Goal: Complete application form

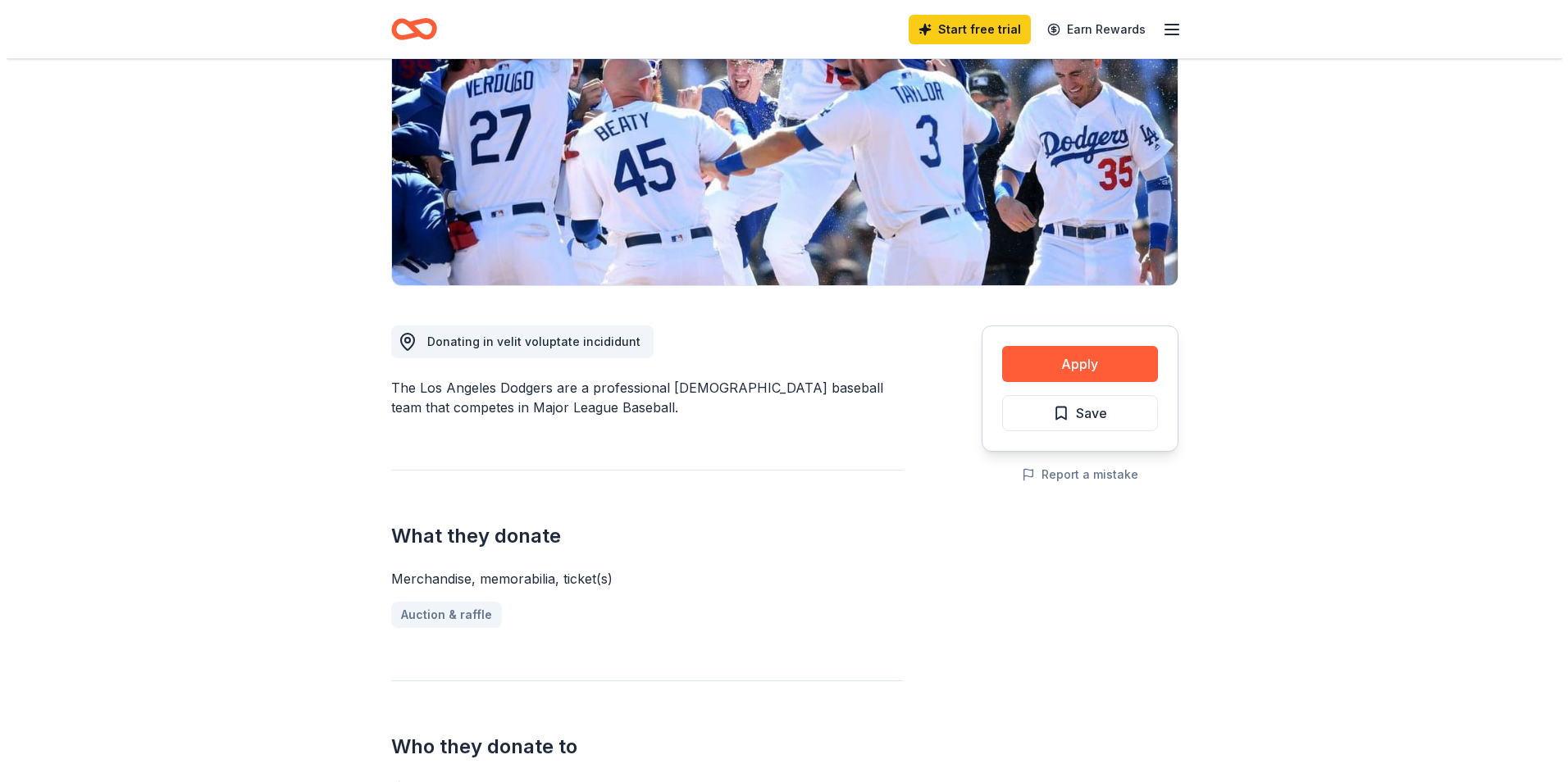
scroll to position [246, 0]
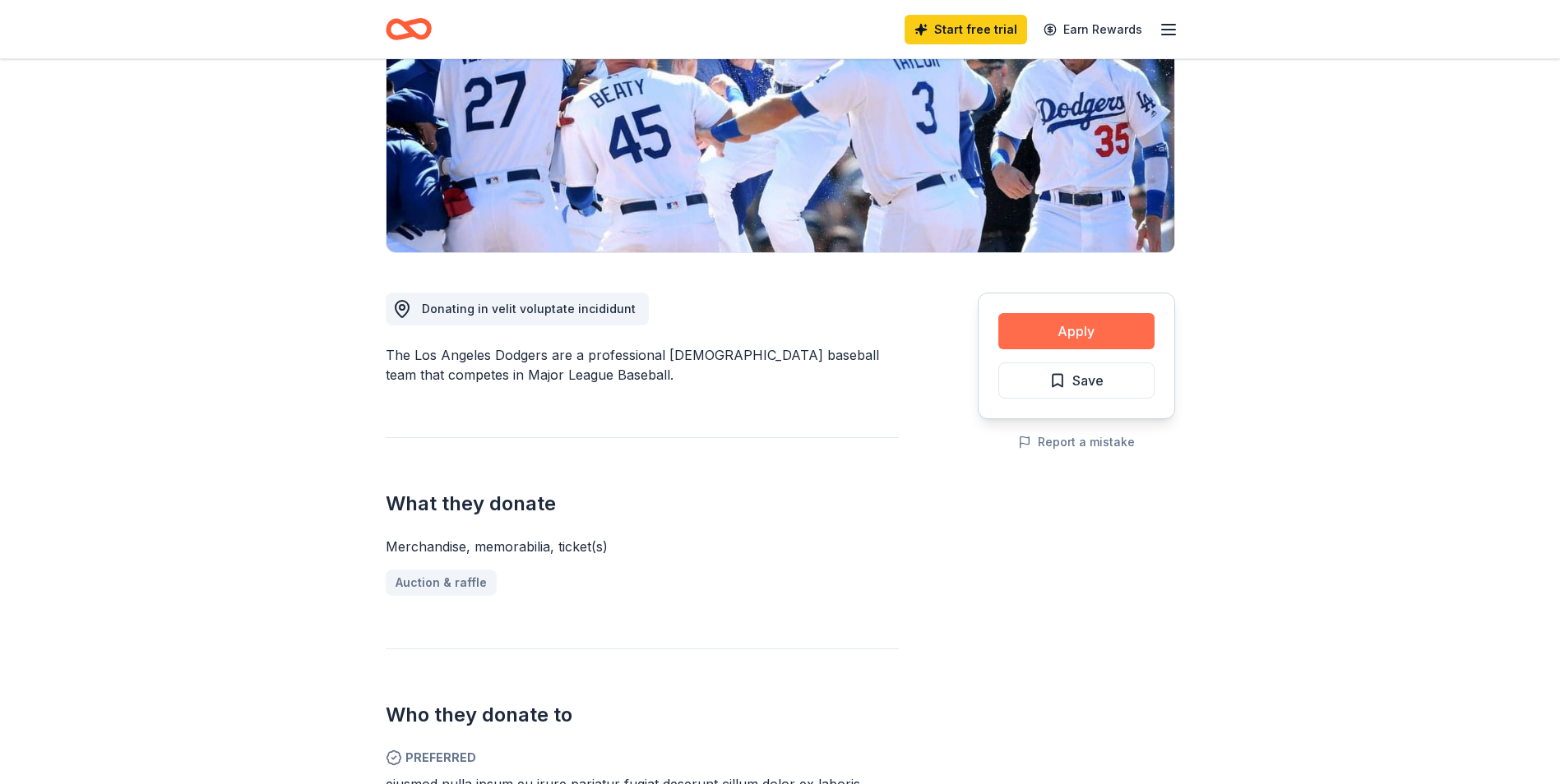
click at [1044, 326] on button "Apply" at bounding box center [1076, 331] width 156 height 36
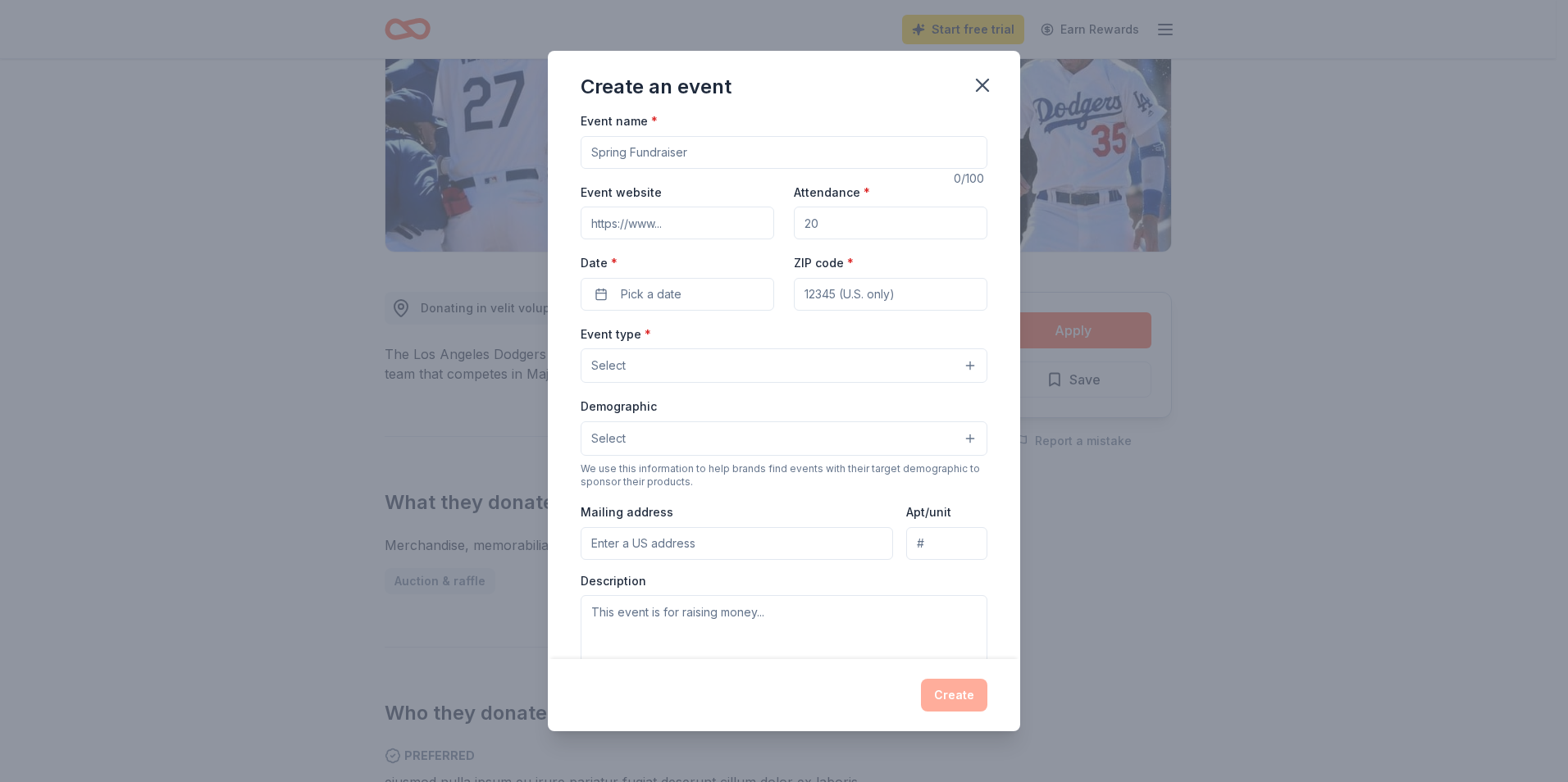
scroll to position [0, 0]
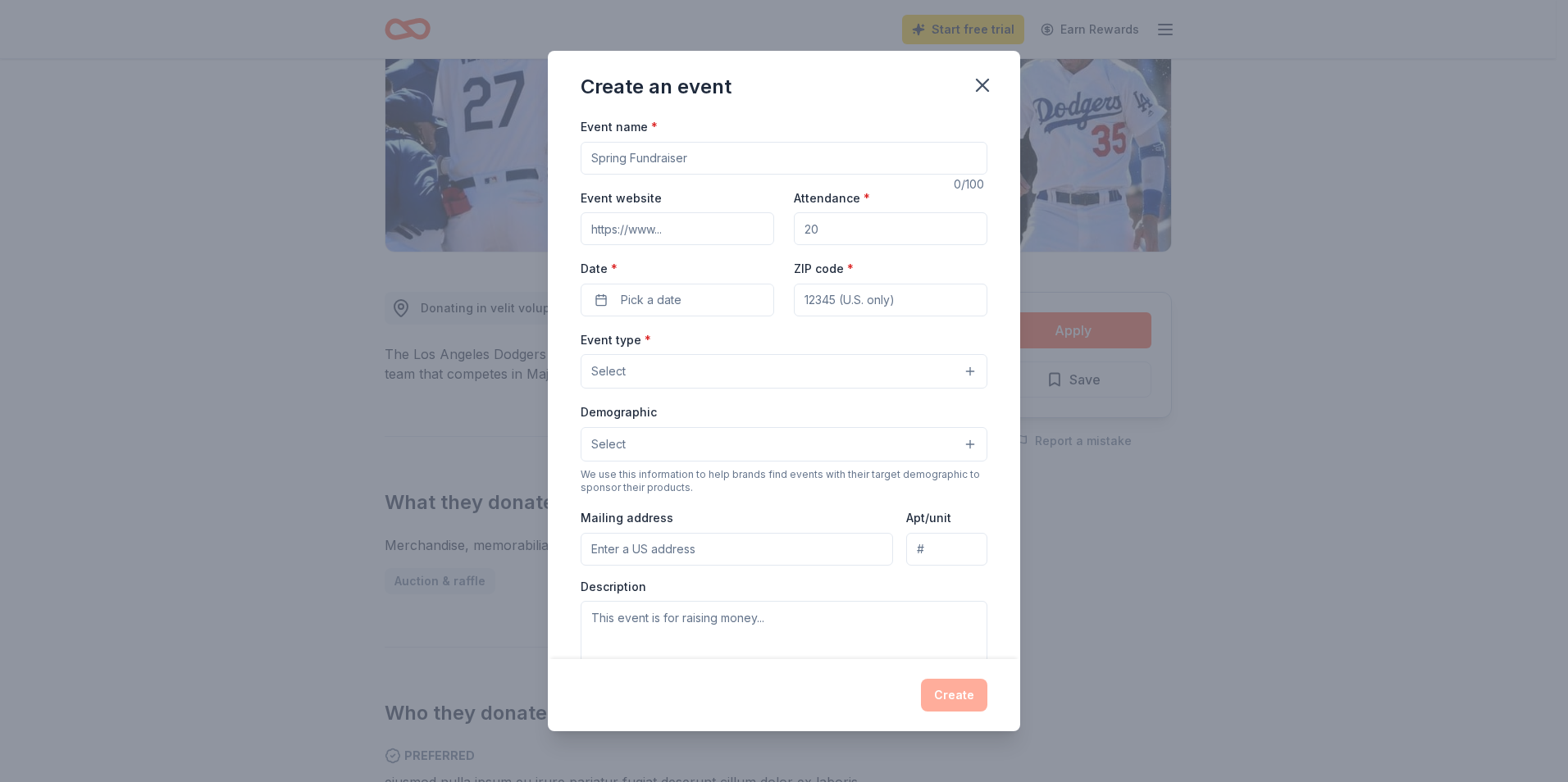
click at [684, 157] on input "Event name *" at bounding box center [784, 158] width 407 height 33
type input "FALL BLOCK PARTY"
type input "250"
click at [726, 305] on button "Pick a date" at bounding box center [678, 300] width 194 height 33
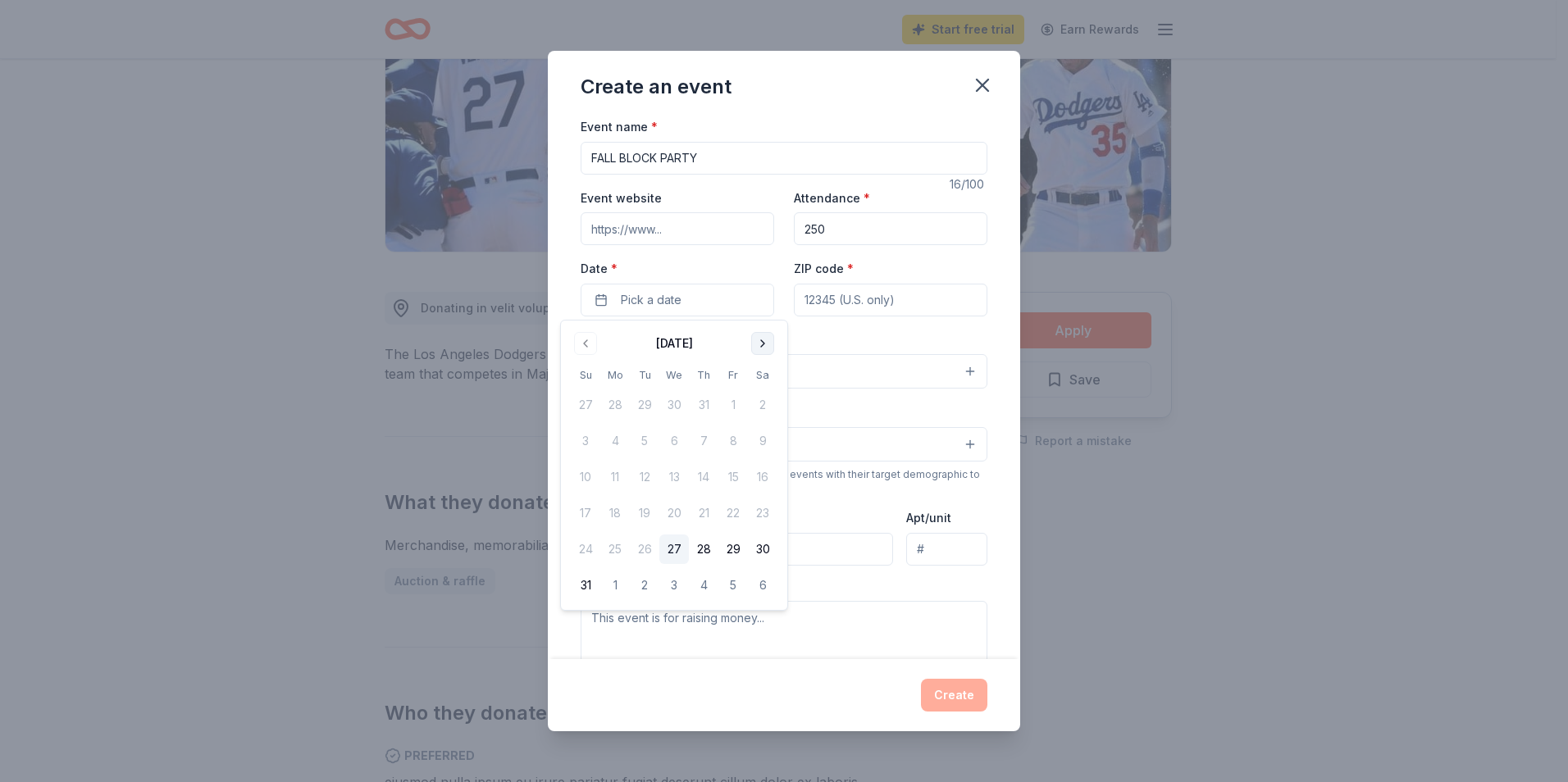
click at [763, 341] on button "Go to next month" at bounding box center [762, 343] width 23 height 23
click at [762, 511] on button "27" at bounding box center [762, 513] width 29 height 29
click at [848, 302] on input "ZIP code *" at bounding box center [890, 300] width 194 height 33
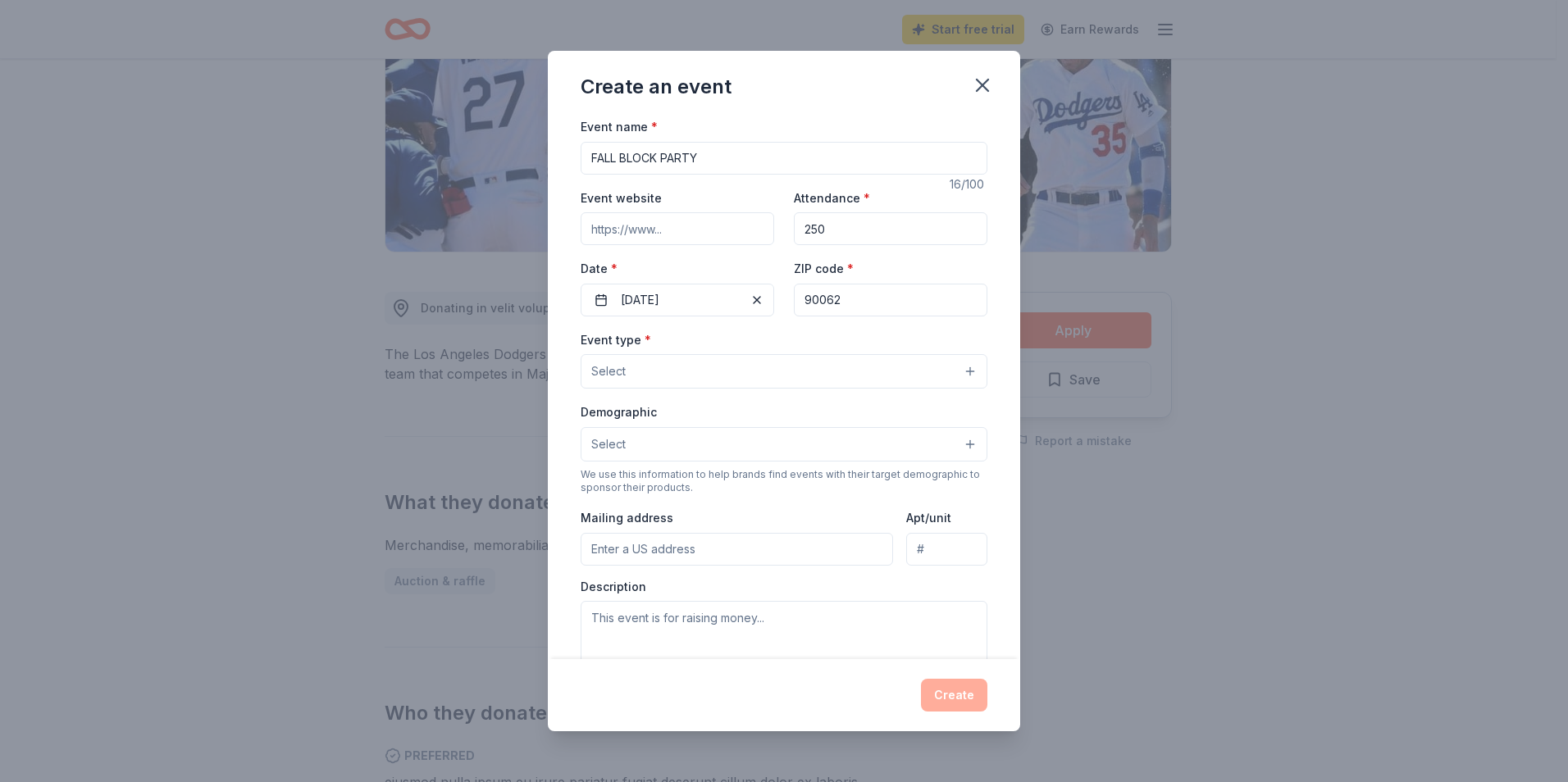
type input "90062"
click at [823, 366] on button "Select" at bounding box center [784, 371] width 407 height 35
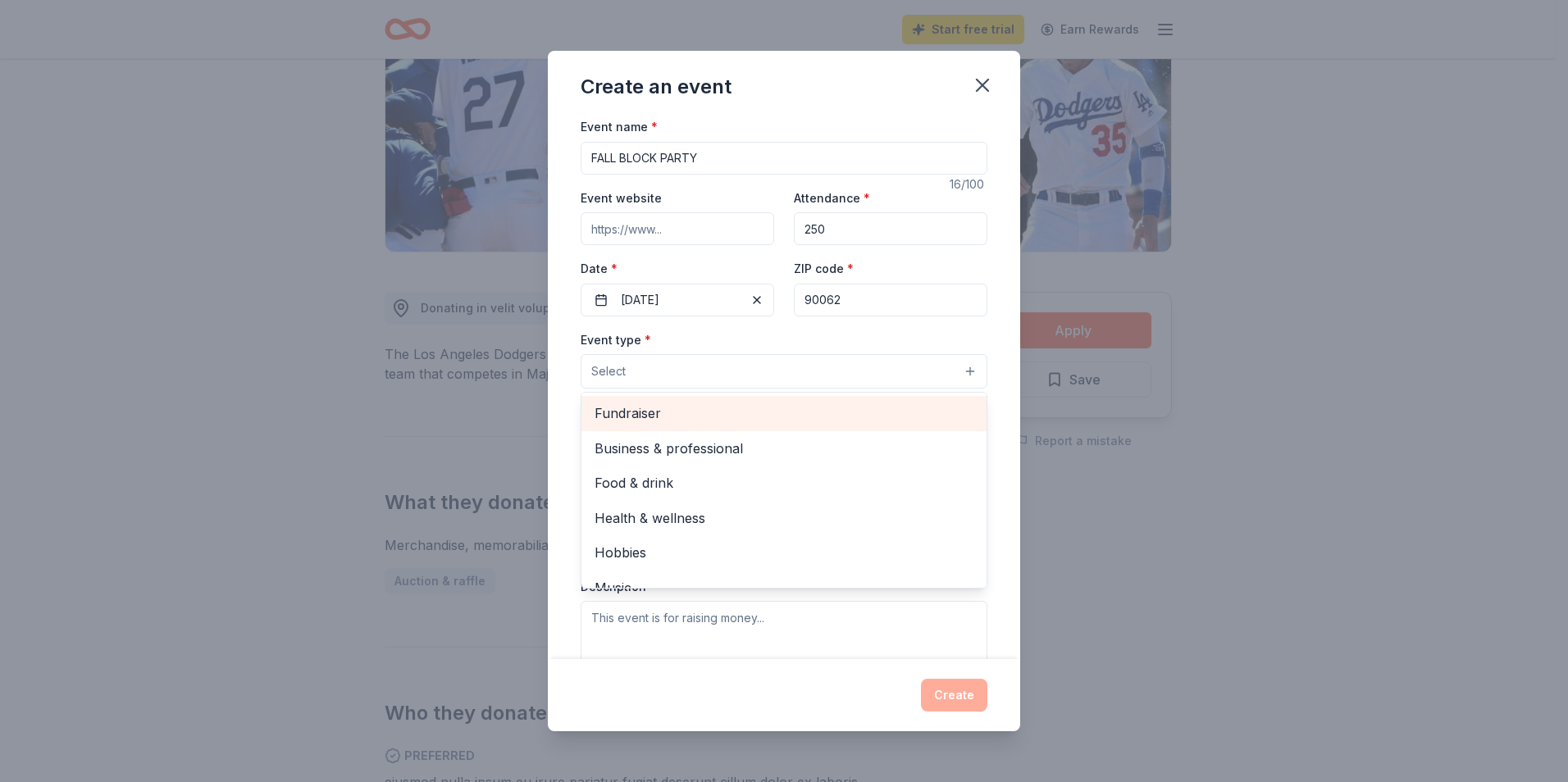
click at [757, 408] on span "Fundraiser" at bounding box center [784, 413] width 379 height 22
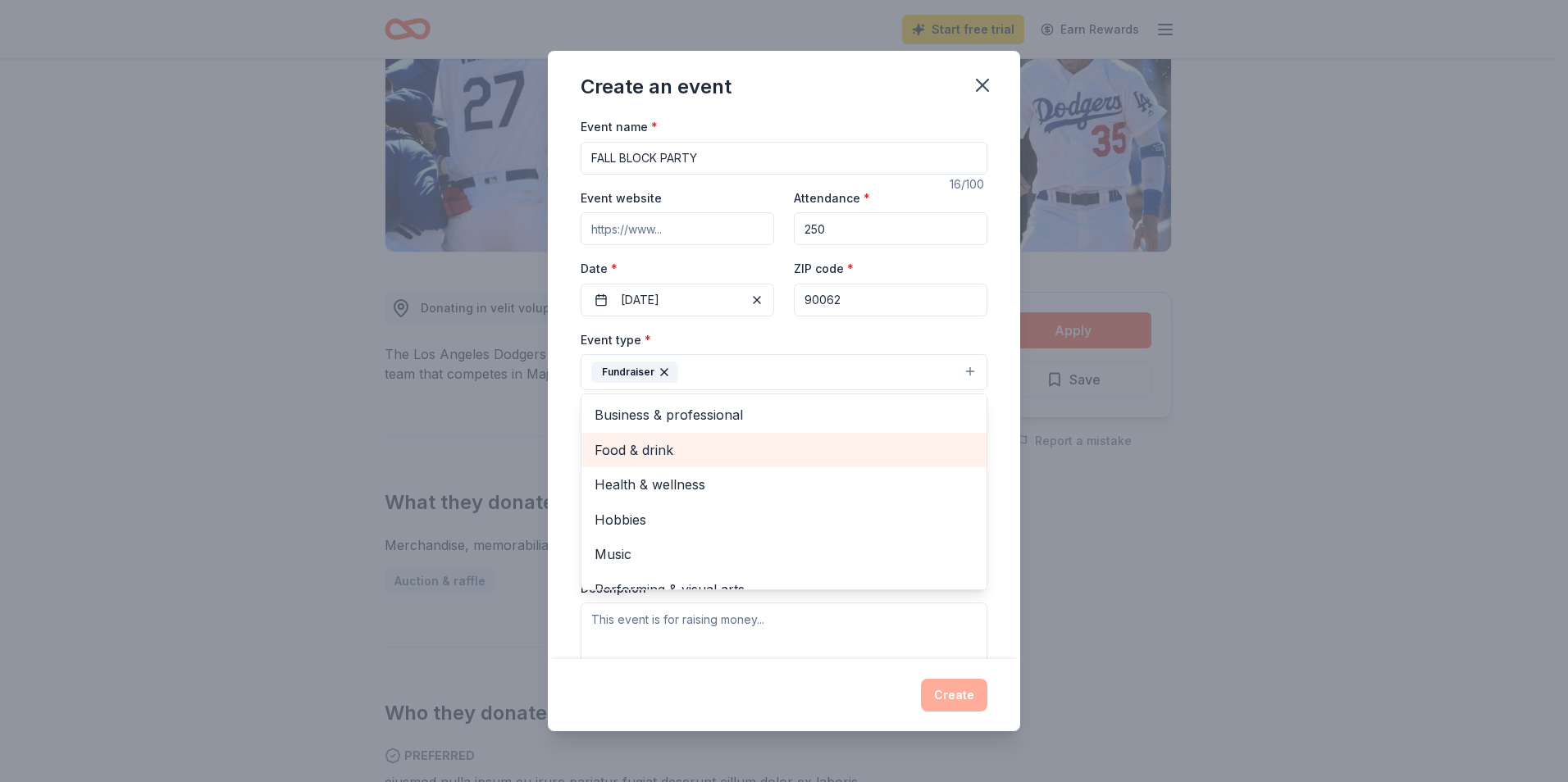
click at [794, 440] on span "Food & drink" at bounding box center [784, 450] width 379 height 22
click at [713, 450] on span "Health & wellness" at bounding box center [784, 450] width 379 height 22
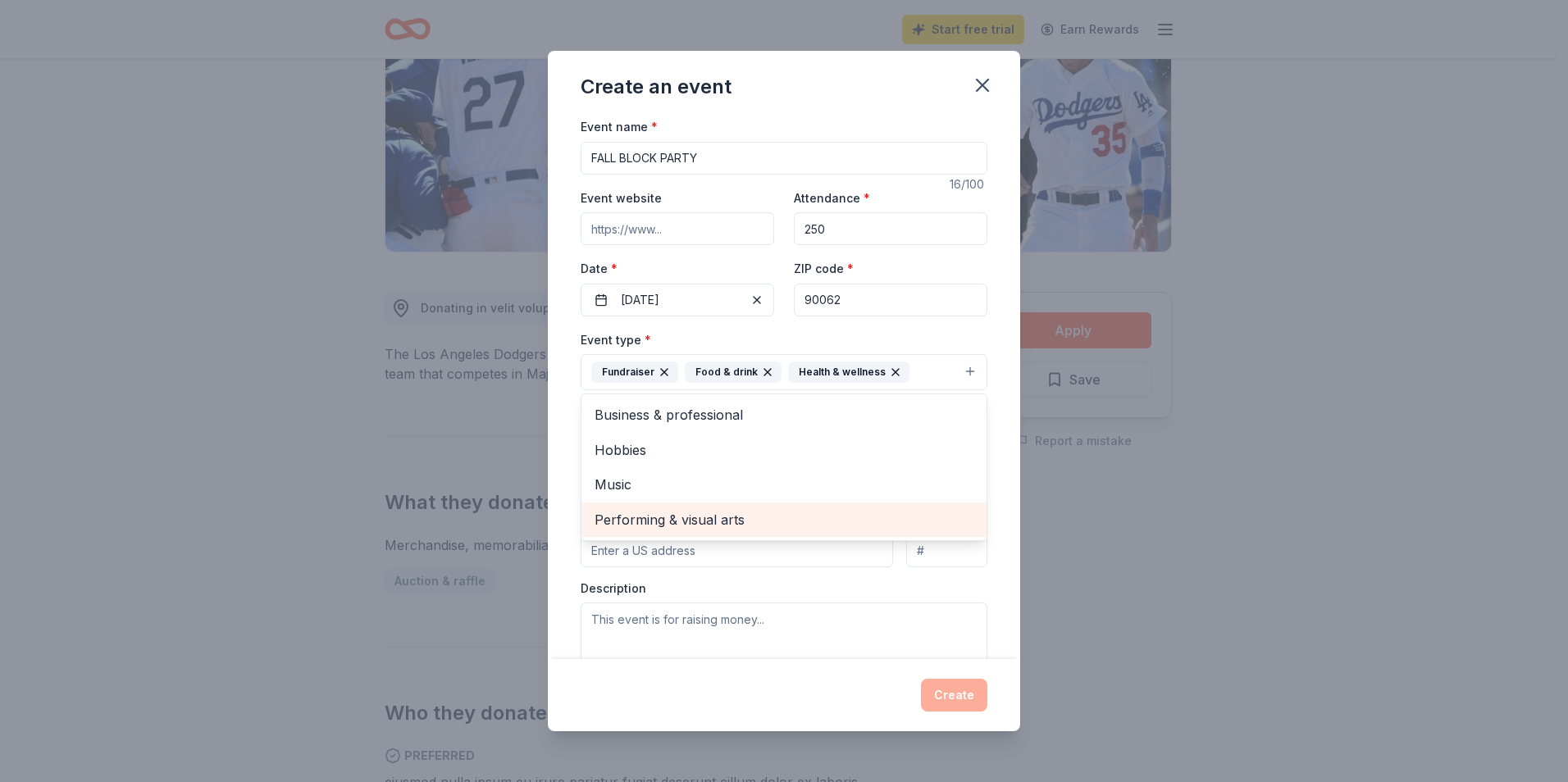
click at [744, 520] on span "Performing & visual arts" at bounding box center [784, 520] width 379 height 22
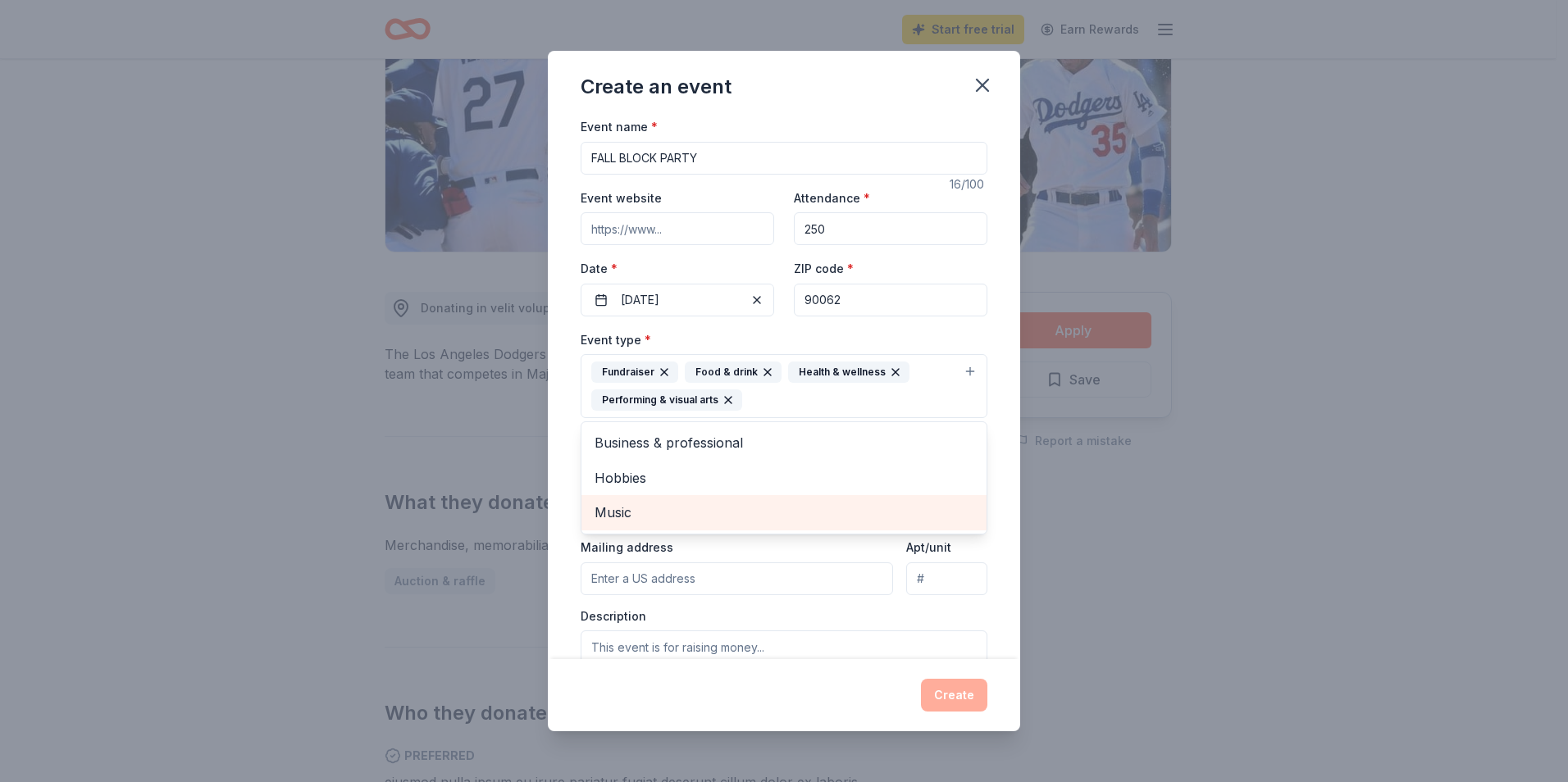
click at [691, 503] on span "Music" at bounding box center [784, 512] width 379 height 22
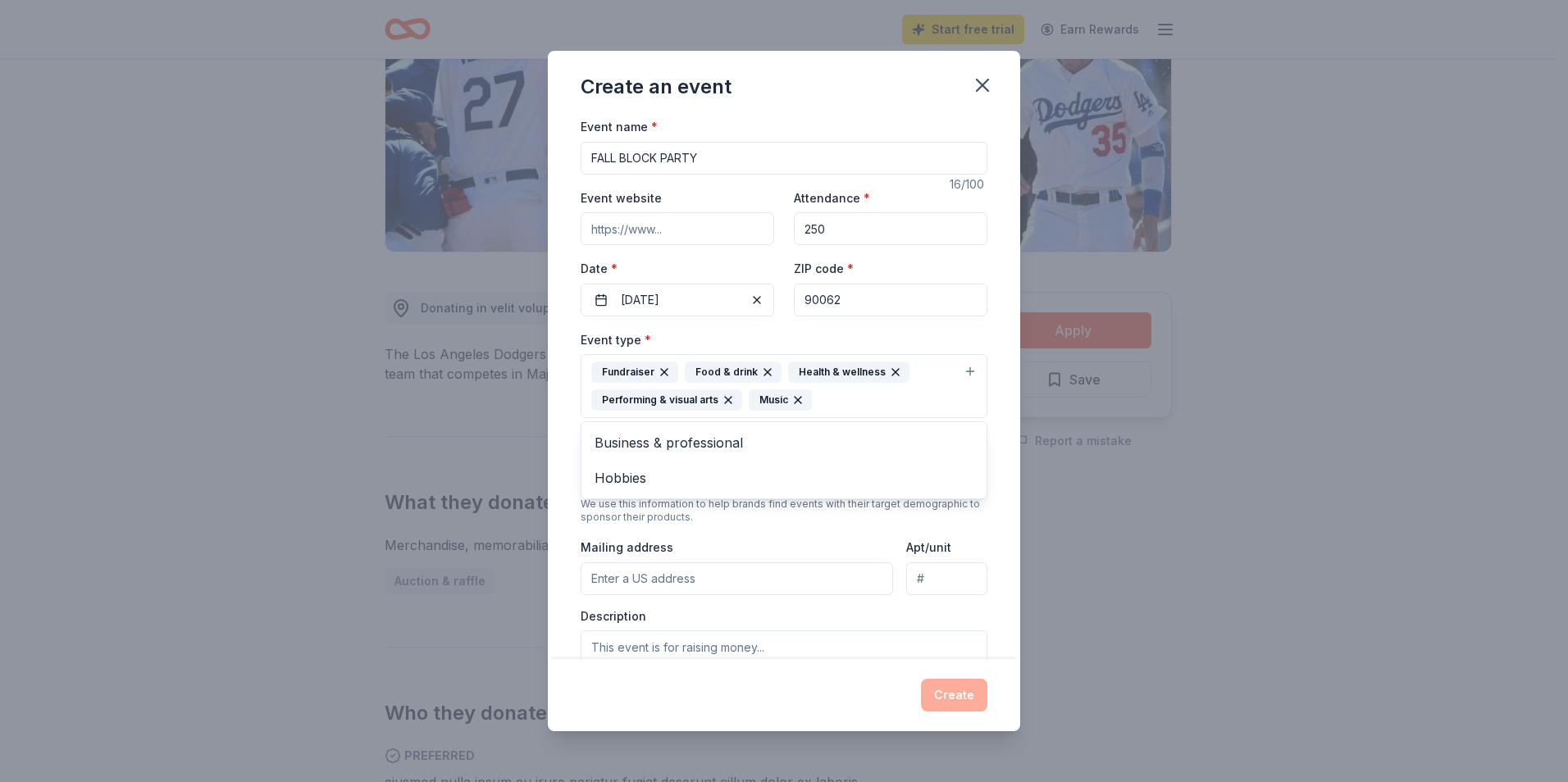
click at [981, 433] on div "Event name * FALL BLOCK PARTY 16 /100 Event website Attendance * 250 Date * [DA…" at bounding box center [784, 388] width 472 height 542
click at [838, 474] on button "Select" at bounding box center [784, 474] width 407 height 35
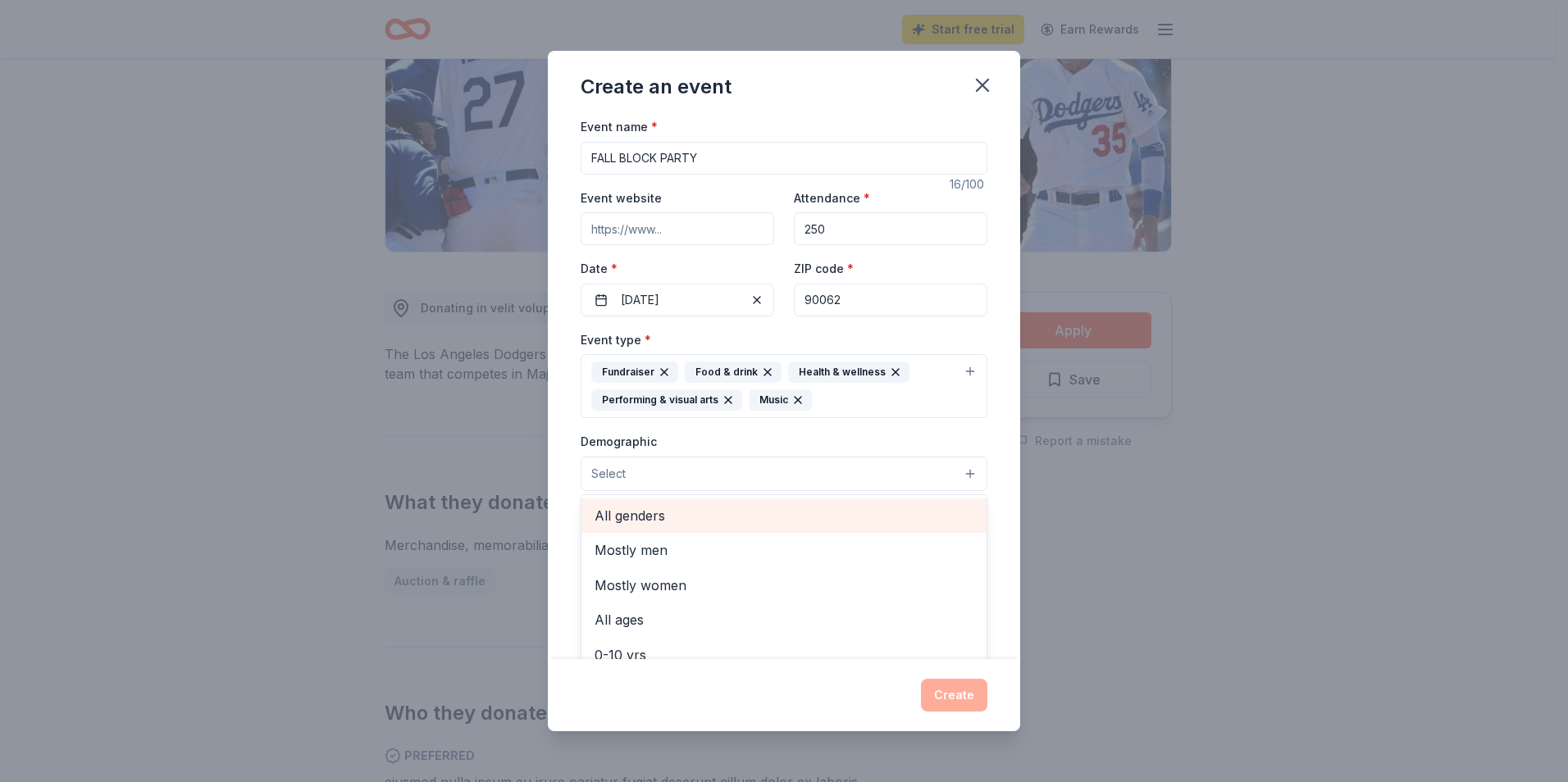
click at [714, 513] on span "All genders" at bounding box center [784, 516] width 379 height 22
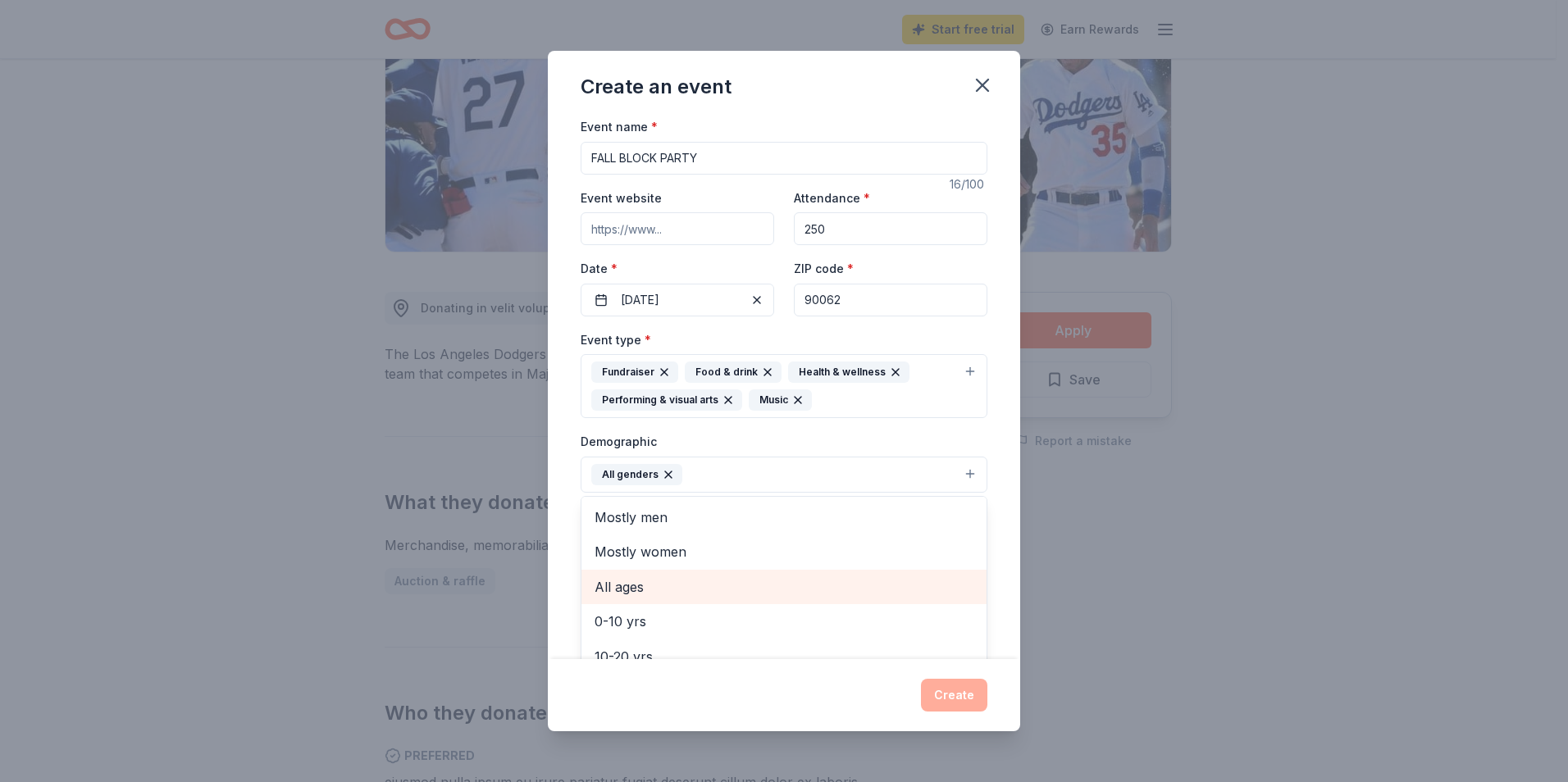
click at [684, 579] on span "All ages" at bounding box center [784, 586] width 379 height 22
click at [986, 423] on div "Event name * FALL BLOCK PARTY 16 /100 Event website Attendance * 250 Date * [DA…" at bounding box center [784, 388] width 472 height 542
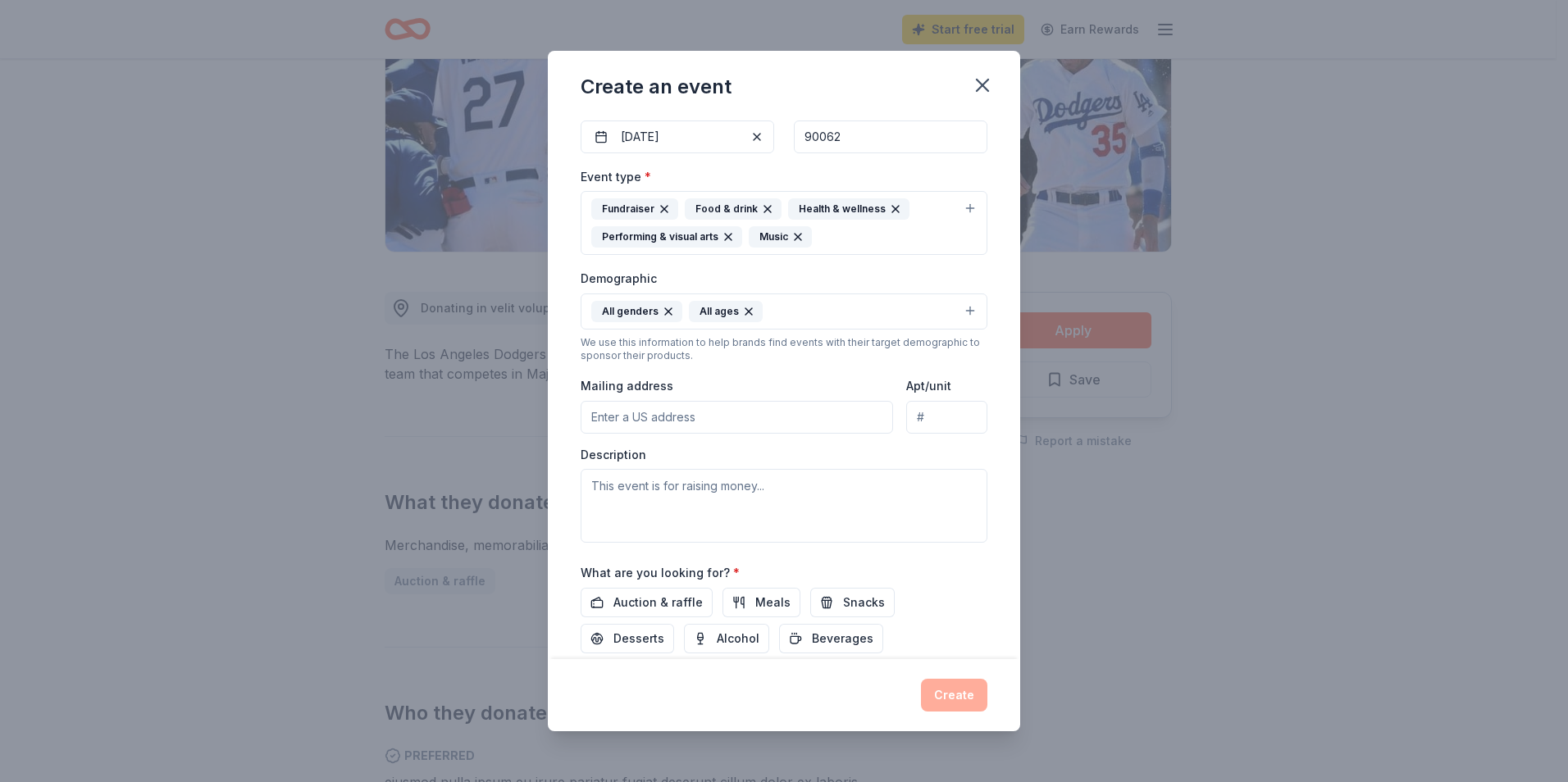
scroll to position [246, 0]
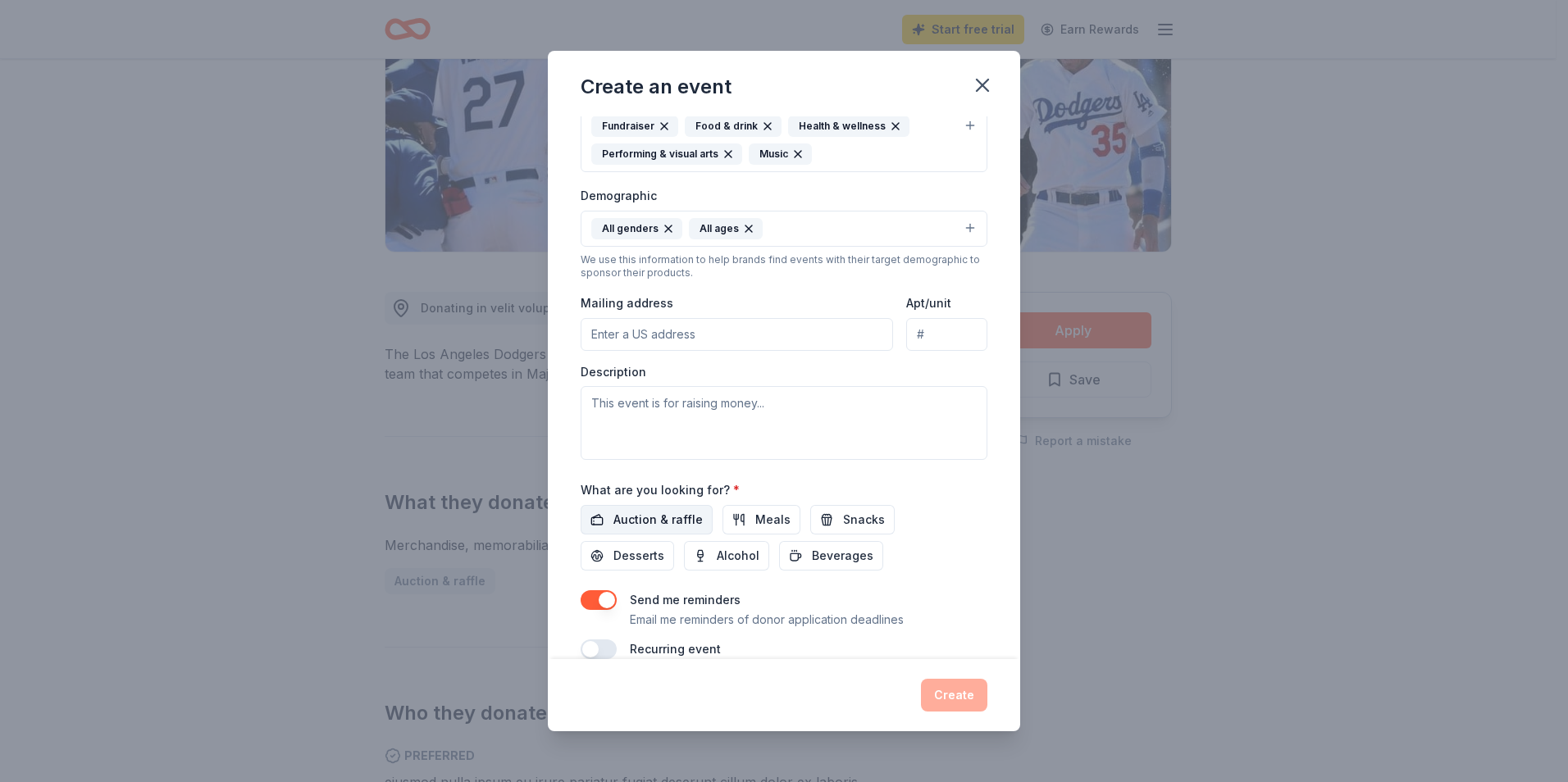
click at [687, 510] on span "Auction & raffle" at bounding box center [658, 519] width 89 height 20
click at [681, 331] on input "Mailing address" at bounding box center [736, 335] width 312 height 33
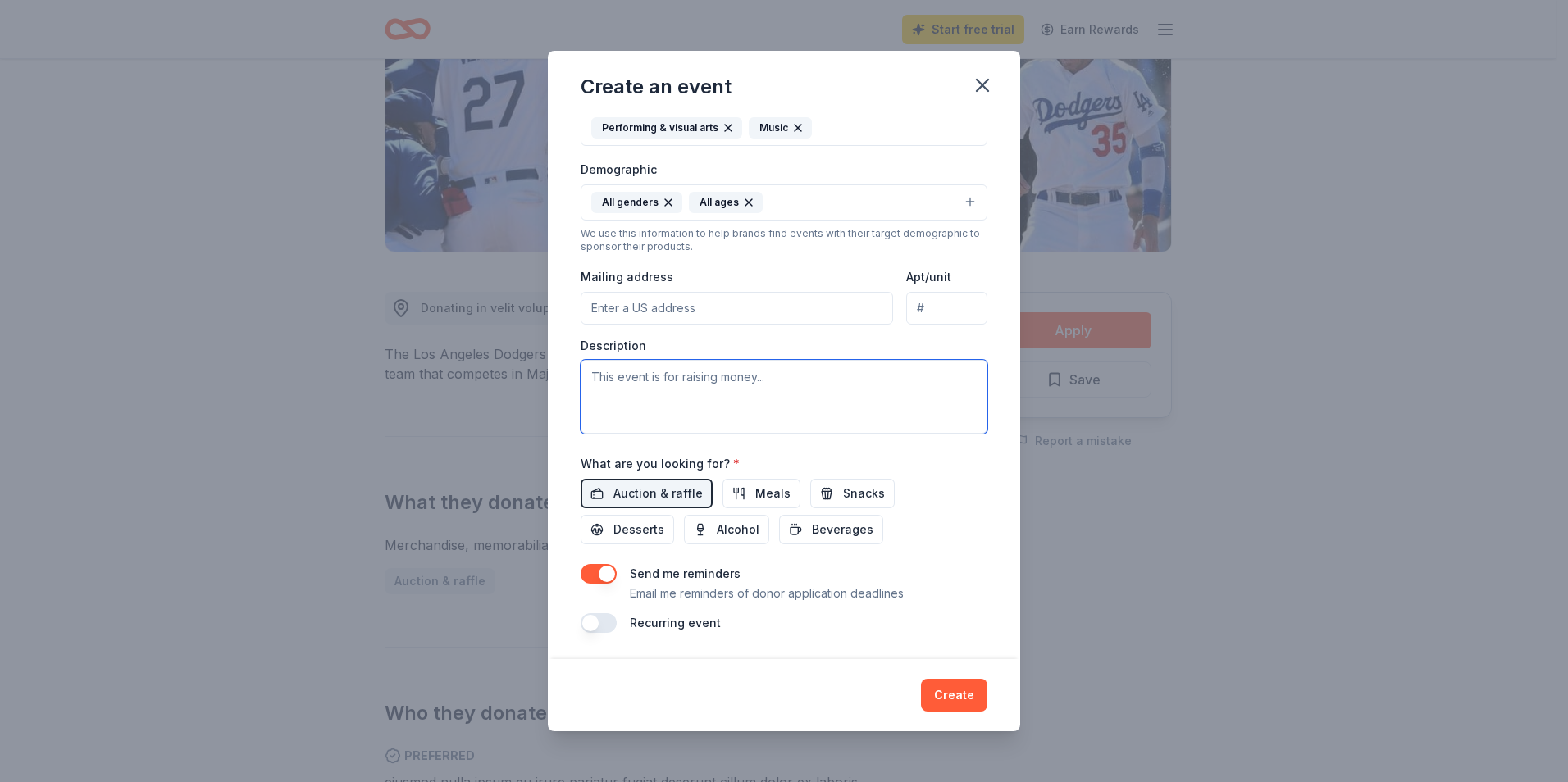
click at [711, 394] on textarea at bounding box center [784, 396] width 407 height 74
click at [697, 310] on input "Mailing address" at bounding box center [736, 308] width 312 height 33
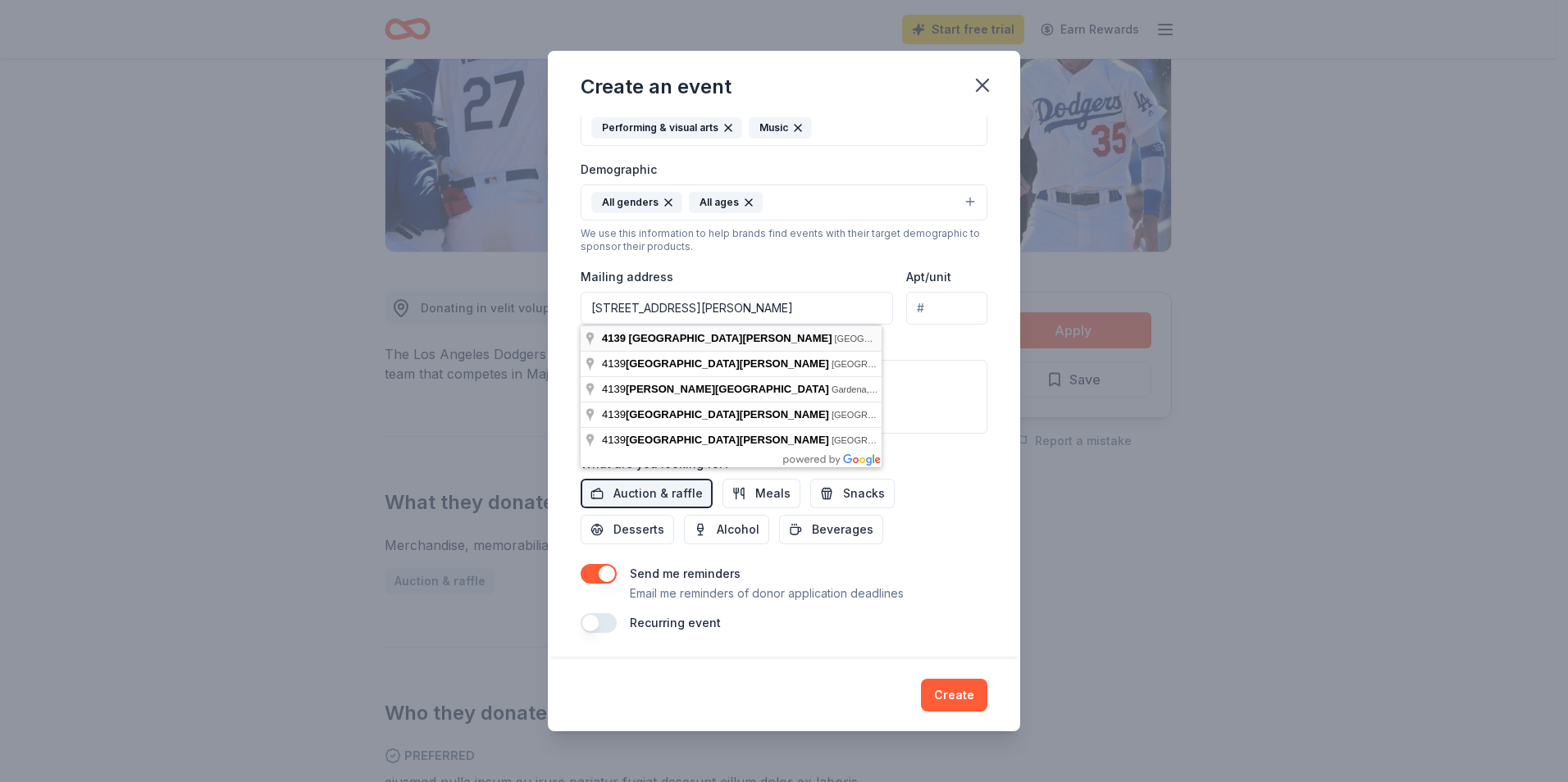
type input "[STREET_ADDRESS][PERSON_NAME]"
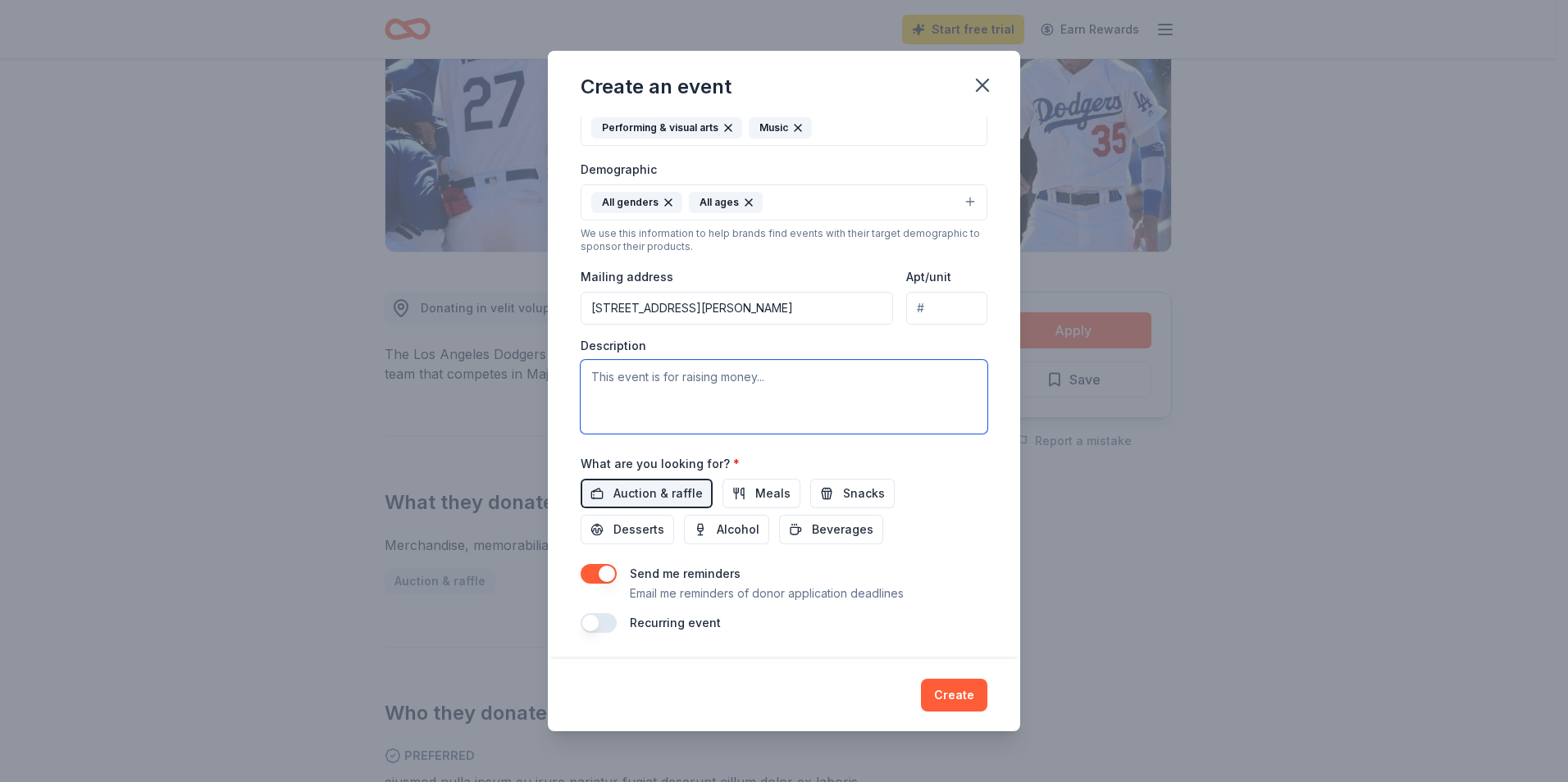
click at [697, 383] on textarea at bounding box center [784, 396] width 407 height 74
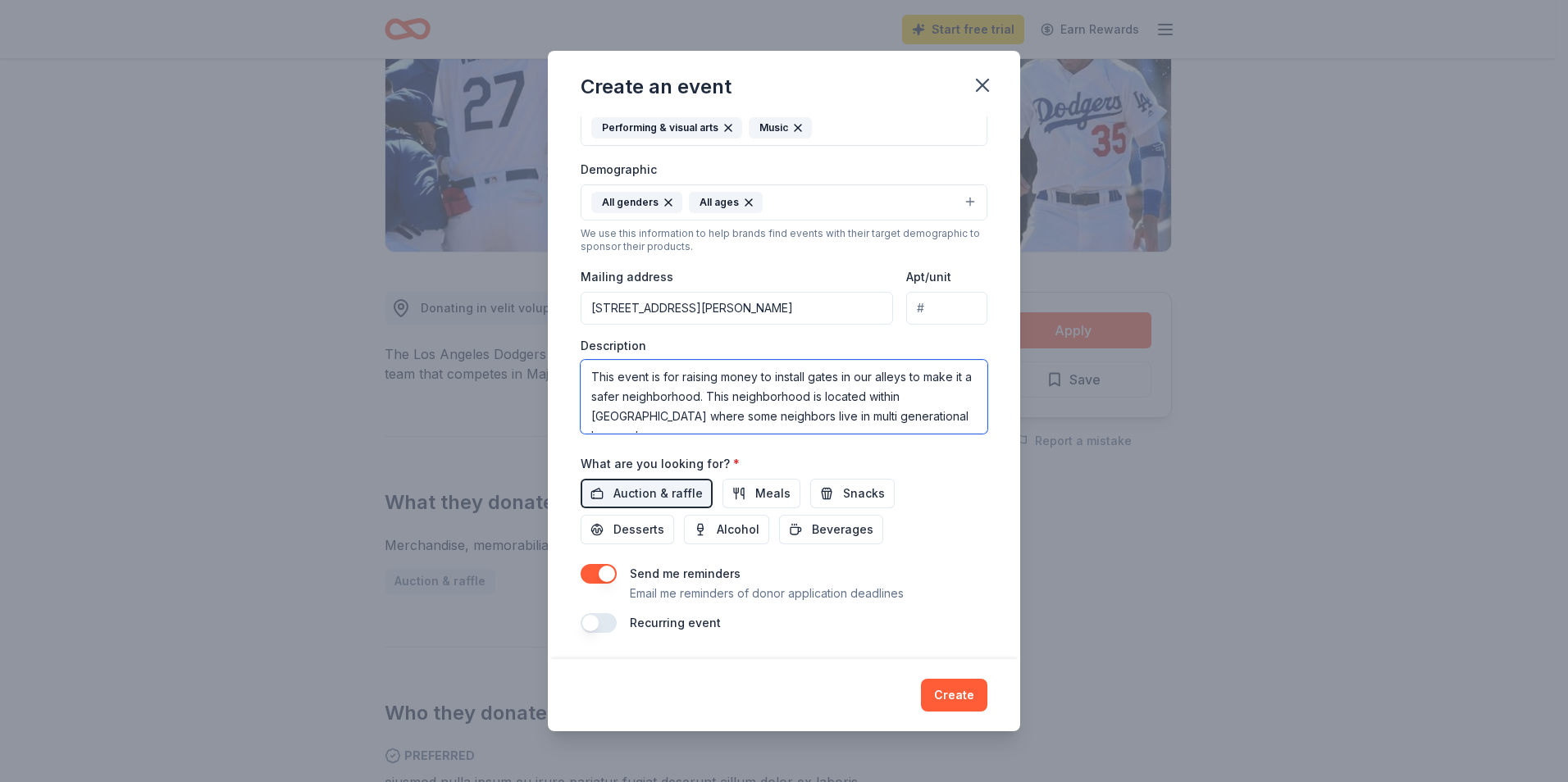
scroll to position [10, 0]
click at [775, 428] on textarea "This event is for raising money to install gates in our alleys to make it a saf…" at bounding box center [784, 396] width 407 height 74
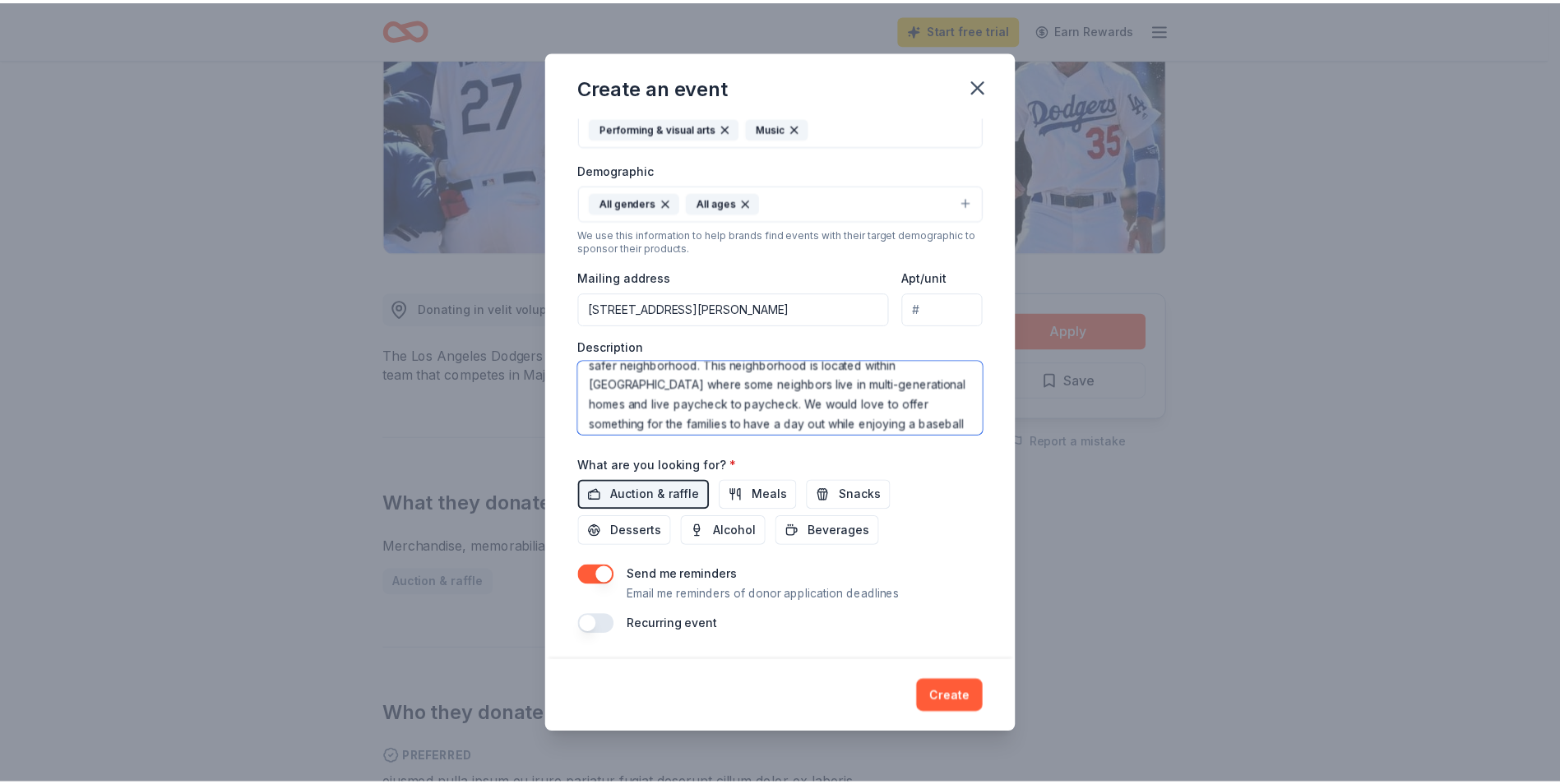
scroll to position [59, 0]
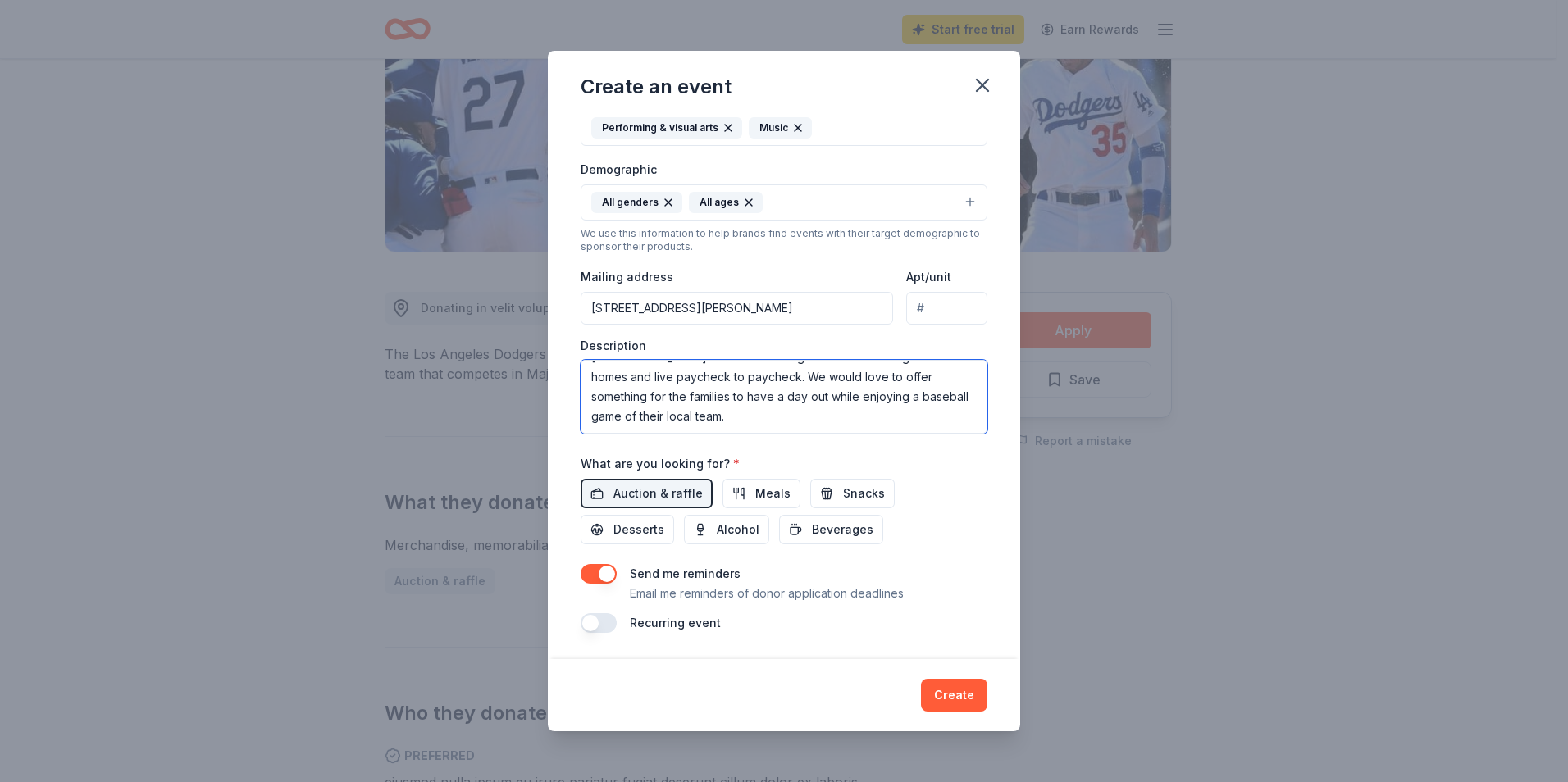
type textarea "This event is for raising money to install gates in our alleys to make it a saf…"
click at [610, 572] on button "button" at bounding box center [599, 574] width 36 height 20
click at [948, 697] on button "Create" at bounding box center [954, 695] width 67 height 33
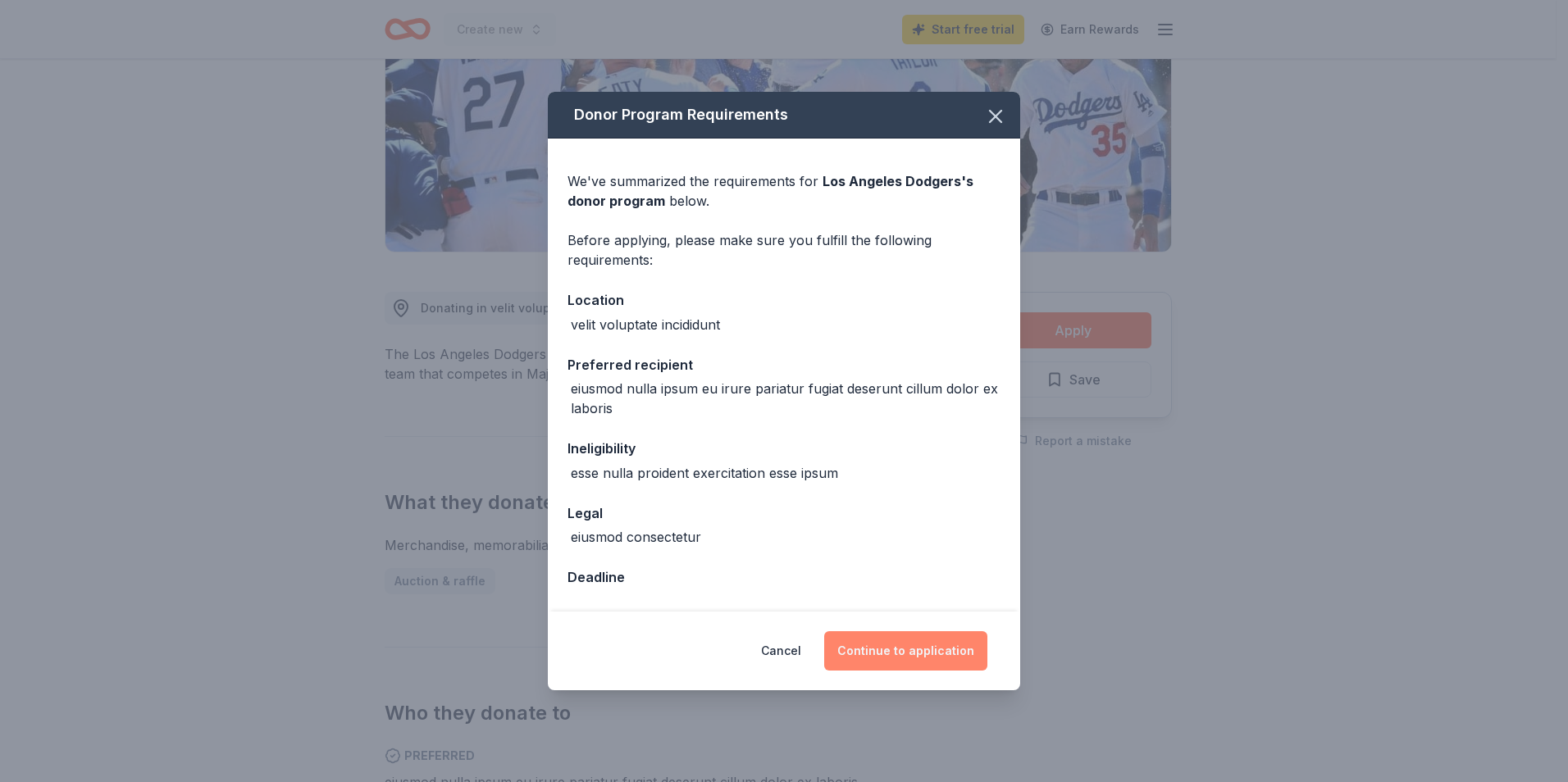
click at [912, 644] on button "Continue to application" at bounding box center [905, 651] width 164 height 39
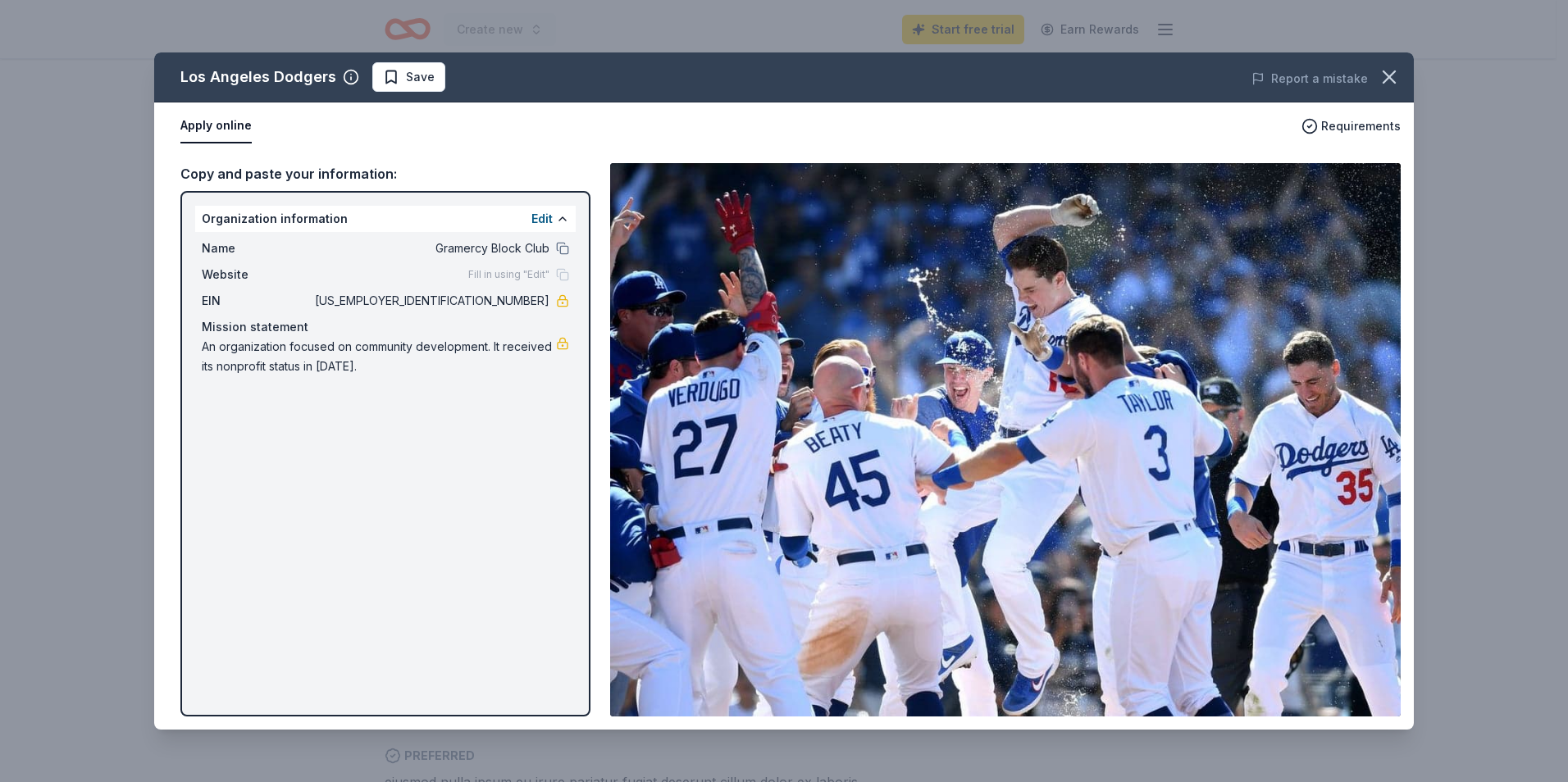
click at [215, 166] on div "Copy and paste your information:" at bounding box center [385, 174] width 410 height 22
click at [225, 125] on button "Apply online" at bounding box center [215, 126] width 71 height 35
click at [406, 74] on span "Save" at bounding box center [420, 77] width 29 height 20
click at [204, 125] on button "Apply online" at bounding box center [215, 126] width 71 height 35
click at [204, 127] on button "Apply online" at bounding box center [215, 126] width 71 height 35
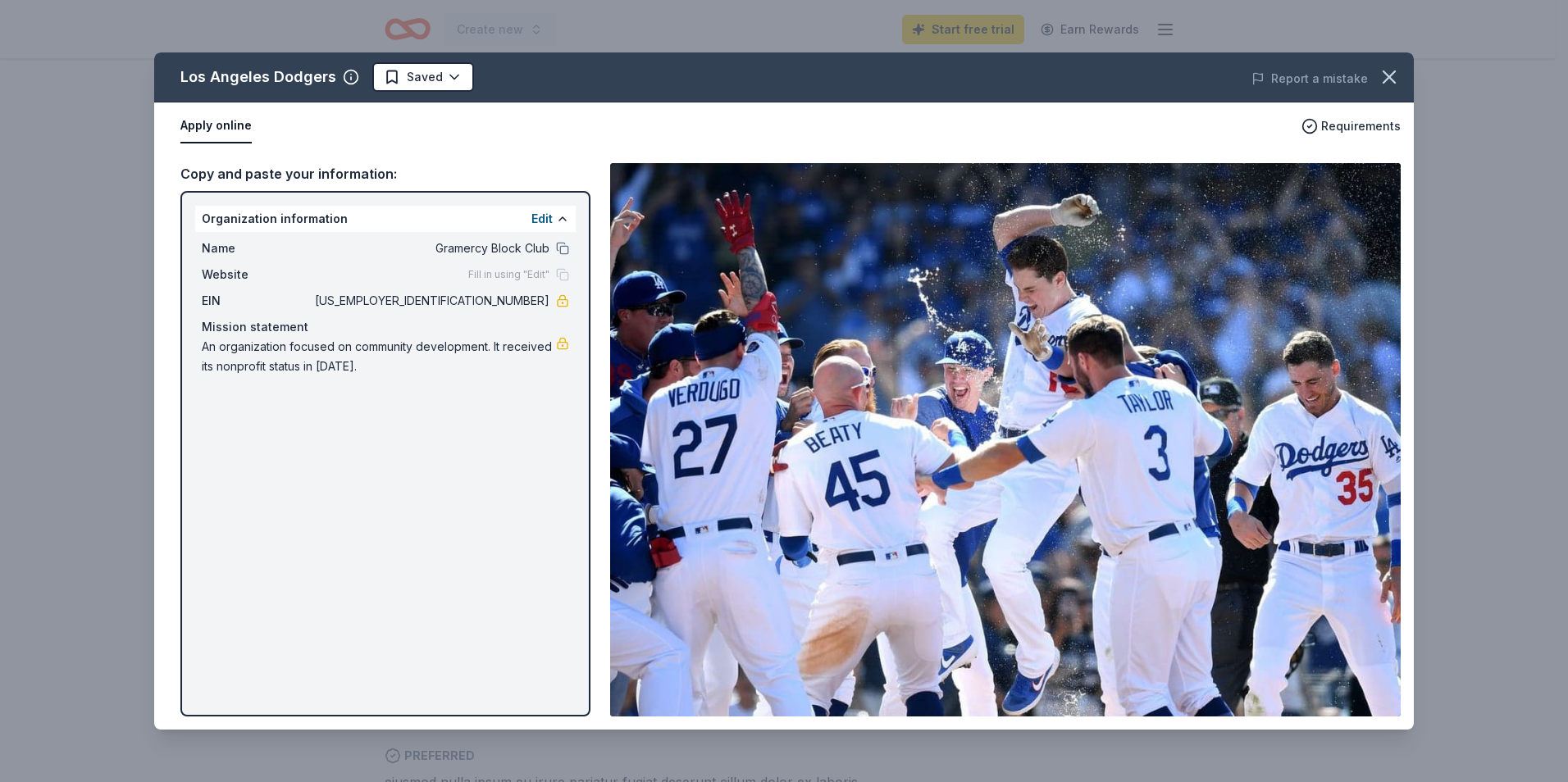
click at [204, 128] on button "Apply online" at bounding box center [215, 126] width 71 height 35
click at [1356, 118] on span "Requirements" at bounding box center [1361, 126] width 80 height 20
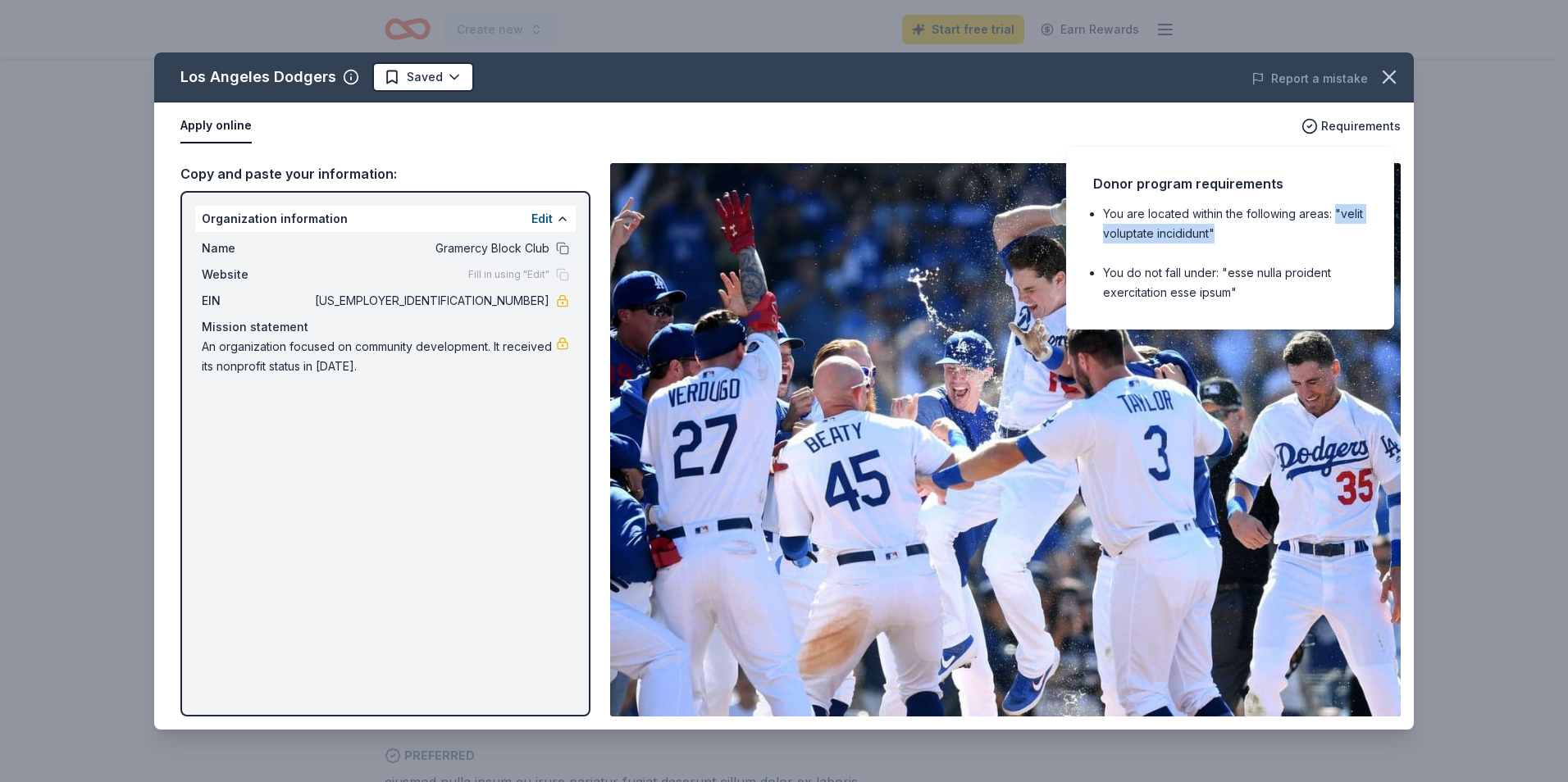
drag, startPoint x: 1334, startPoint y: 210, endPoint x: 1365, endPoint y: 228, distance: 35.8
click at [1365, 228] on li "You are located within the following areas: "velit voluptate incididunt"" at bounding box center [1235, 223] width 264 height 39
drag, startPoint x: 1365, startPoint y: 228, endPoint x: 1387, endPoint y: 70, distance: 159.5
click at [1378, 69] on icon "button" at bounding box center [1389, 77] width 23 height 23
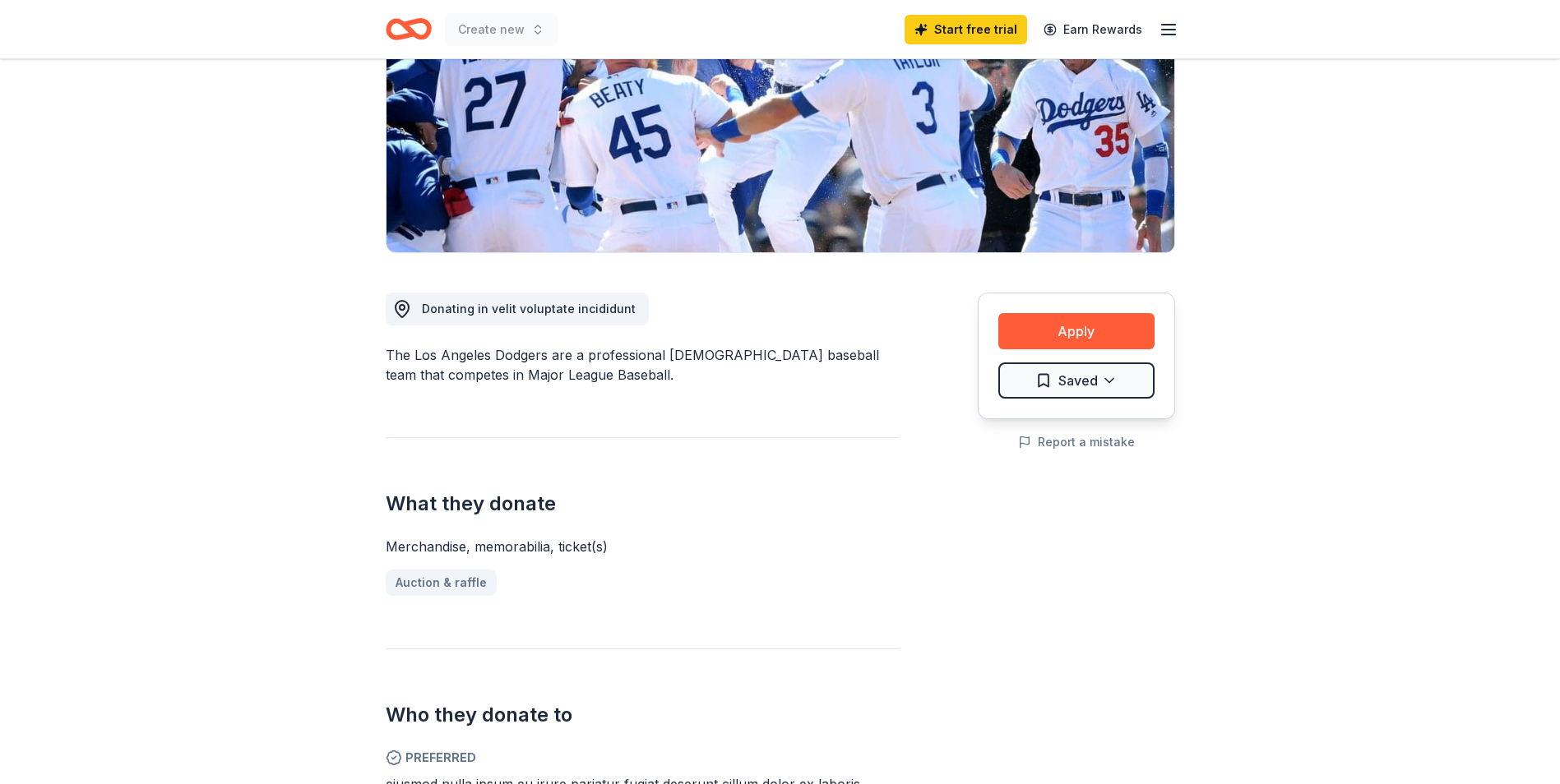
drag, startPoint x: 421, startPoint y: 308, endPoint x: 638, endPoint y: 303, distance: 217.1
